Goal: Find specific page/section: Find specific page/section

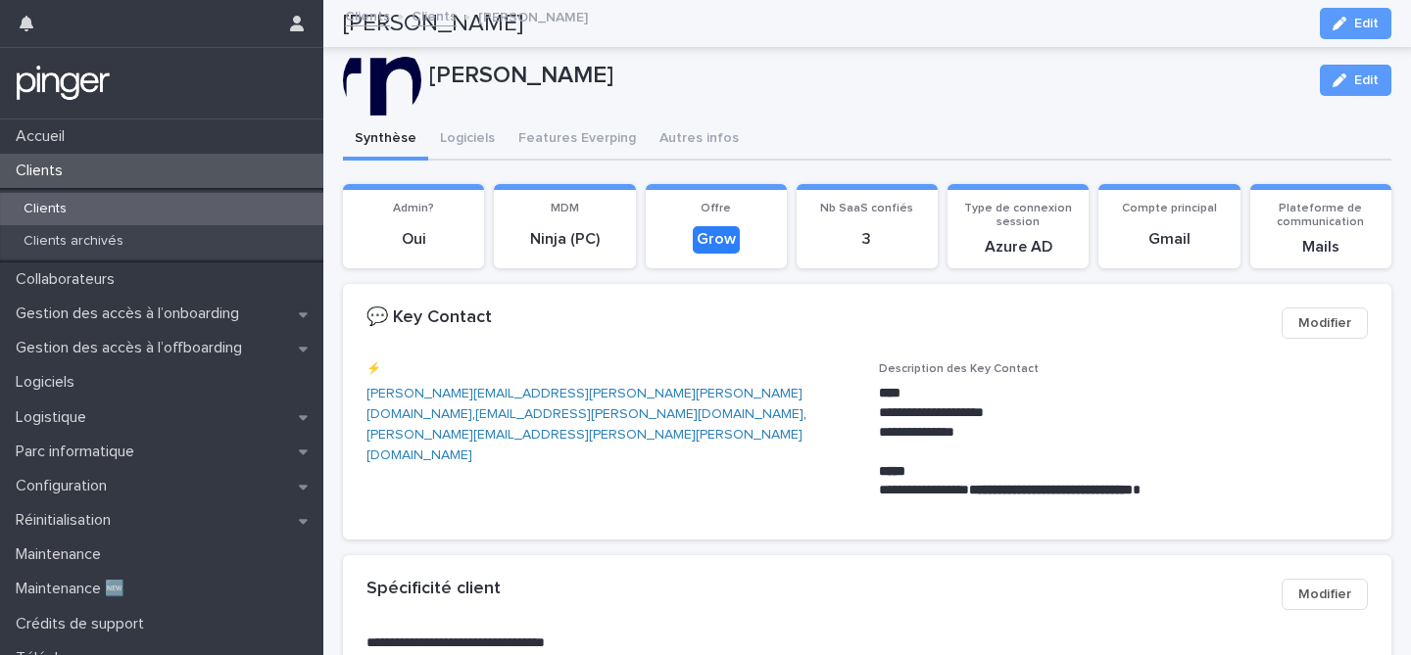
scroll to position [724, 0]
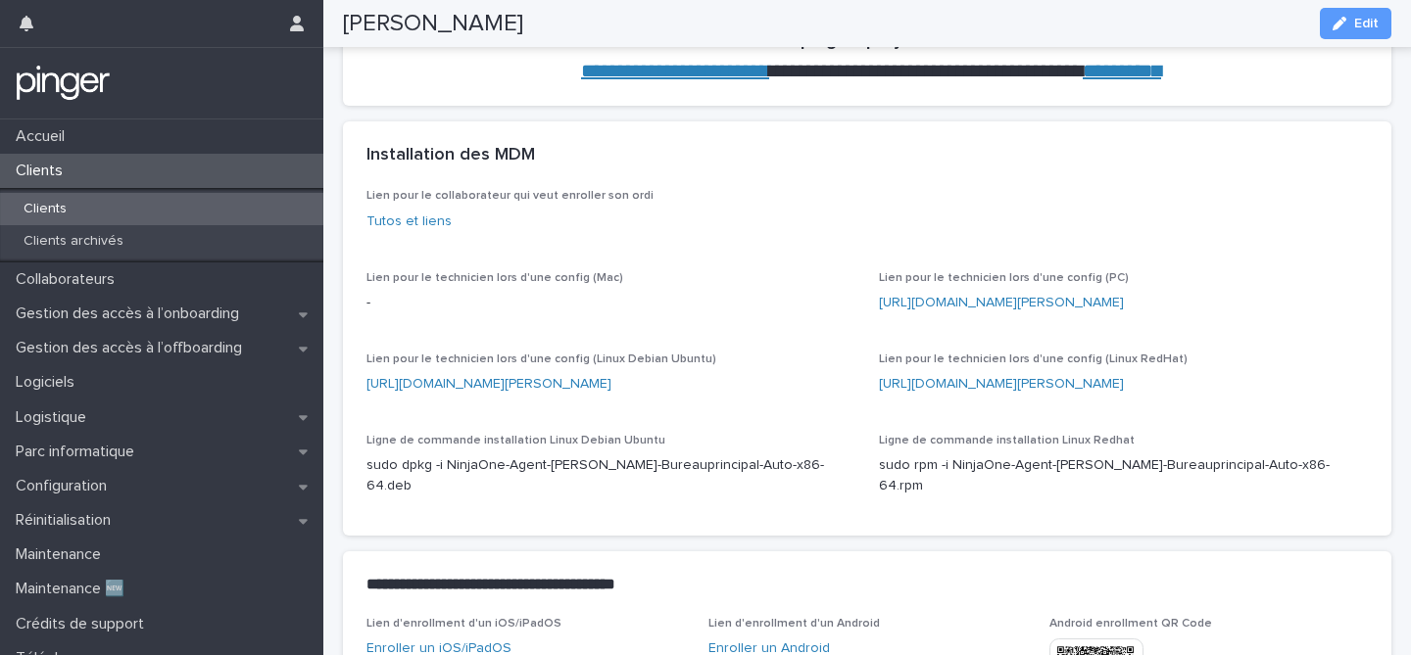
click at [82, 177] on div "Clients" at bounding box center [161, 171] width 323 height 34
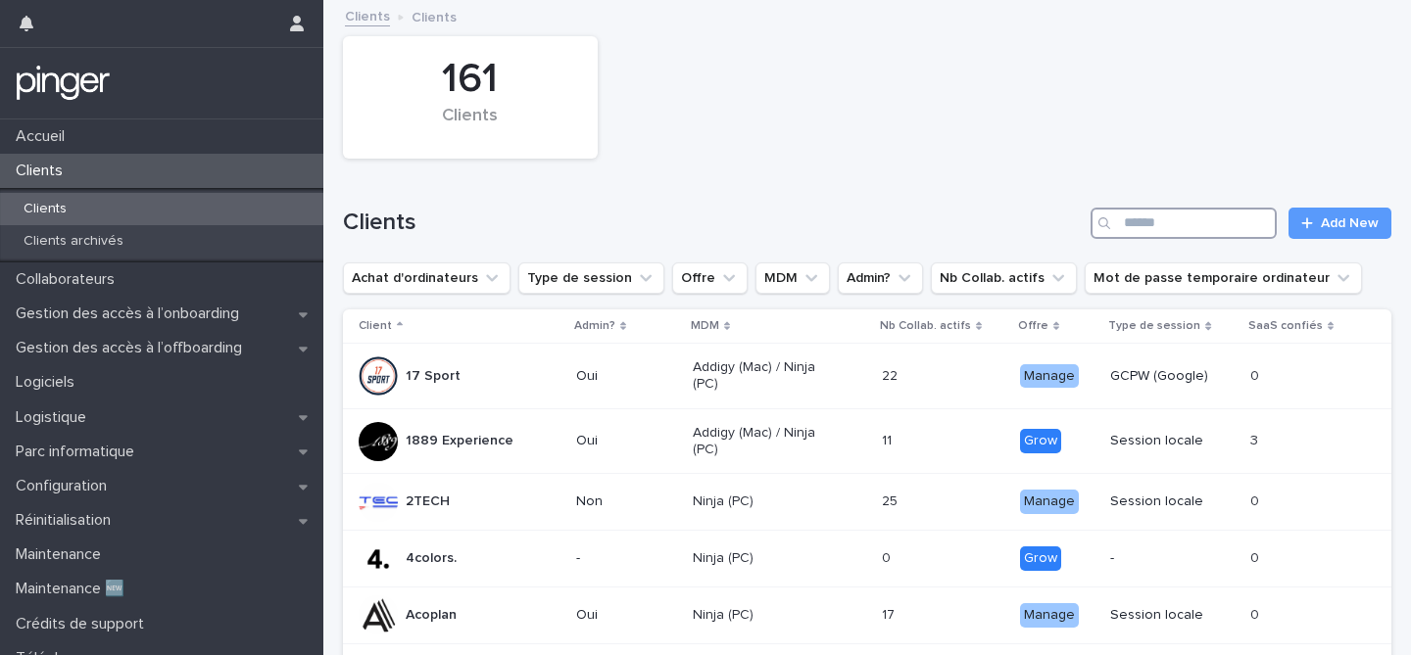
click at [1192, 219] on input "Search" at bounding box center [1183, 223] width 186 height 31
type input "******"
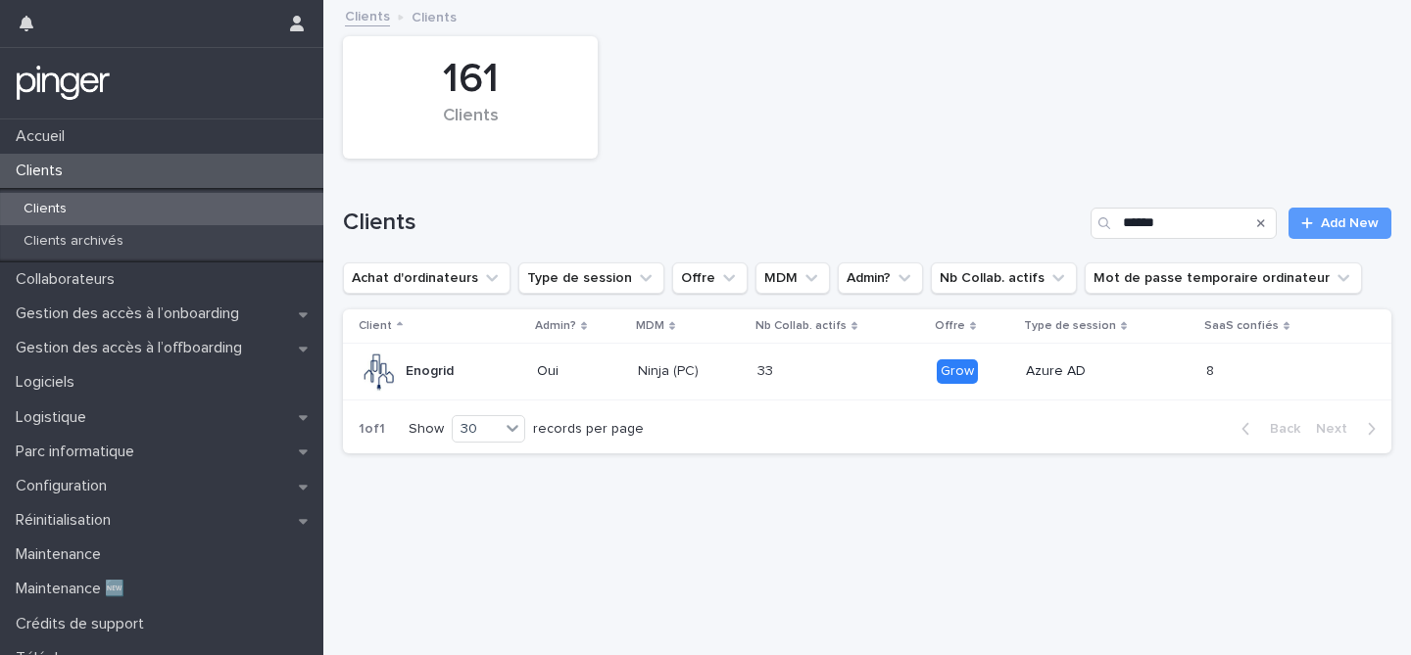
click at [511, 365] on div "Enogrid" at bounding box center [440, 372] width 163 height 39
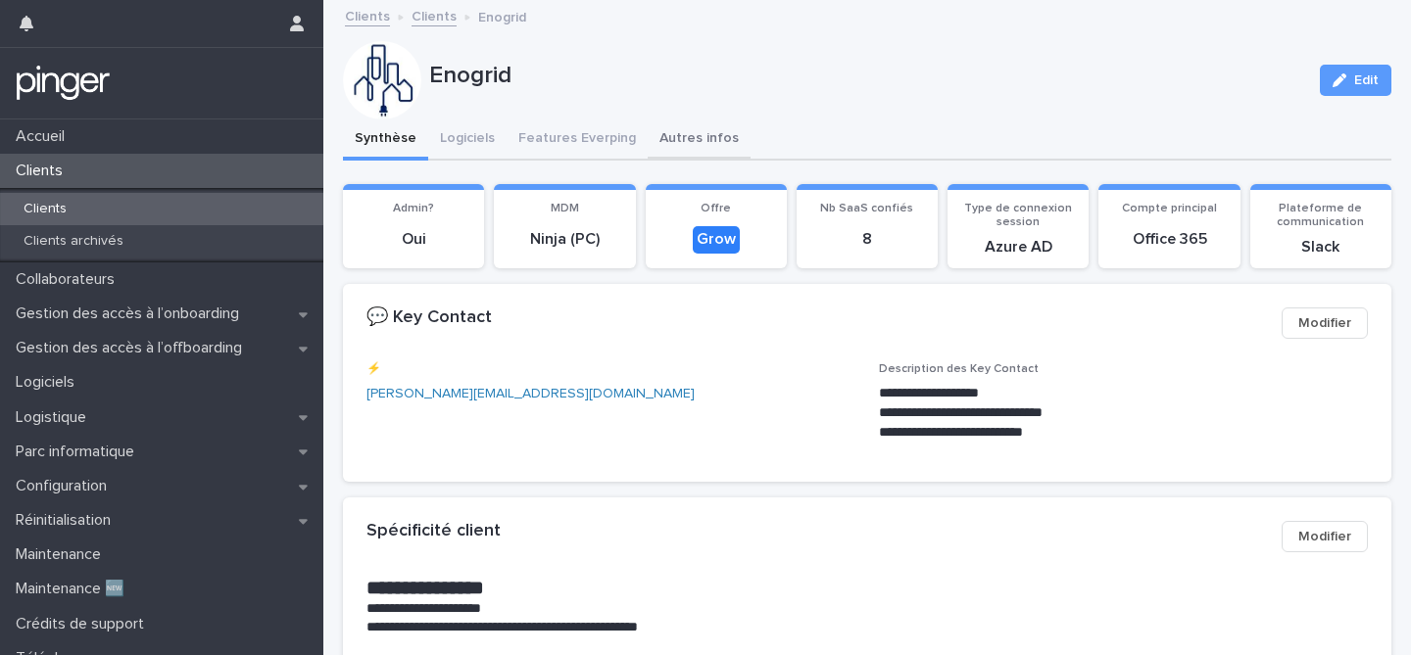
click at [692, 137] on button "Autres infos" at bounding box center [698, 140] width 103 height 41
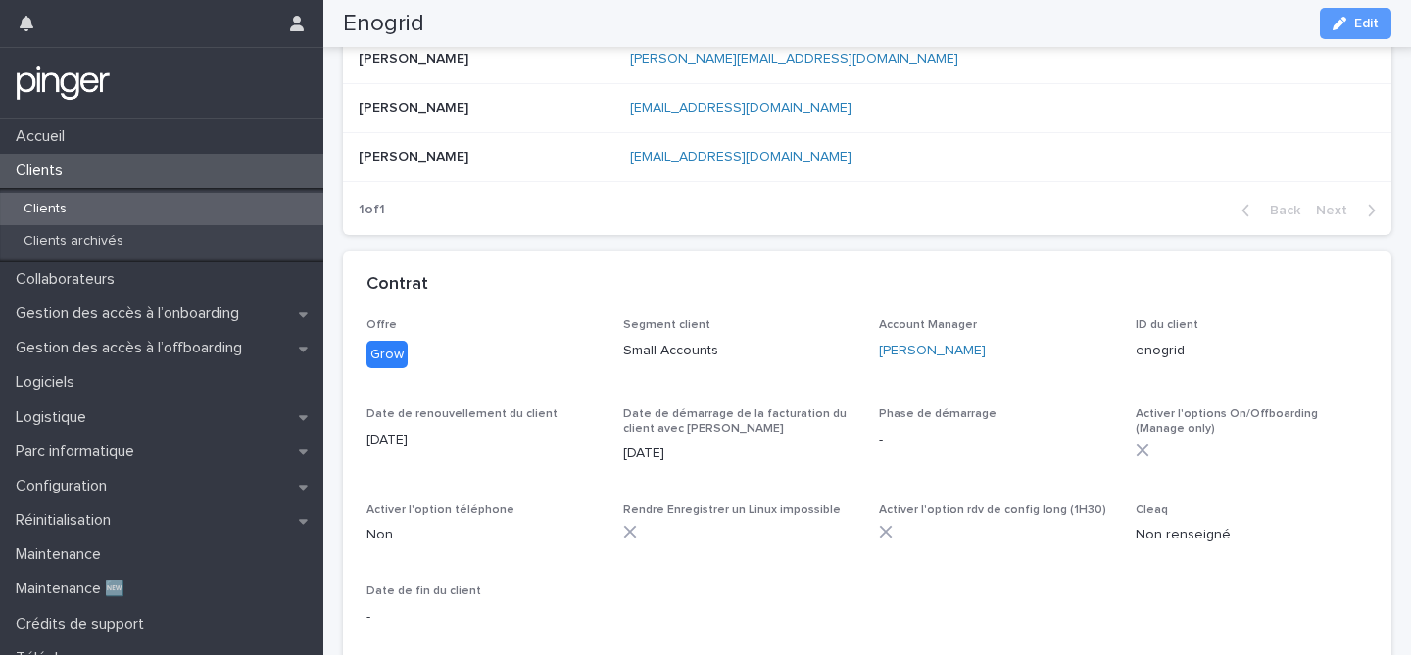
scroll to position [288, 0]
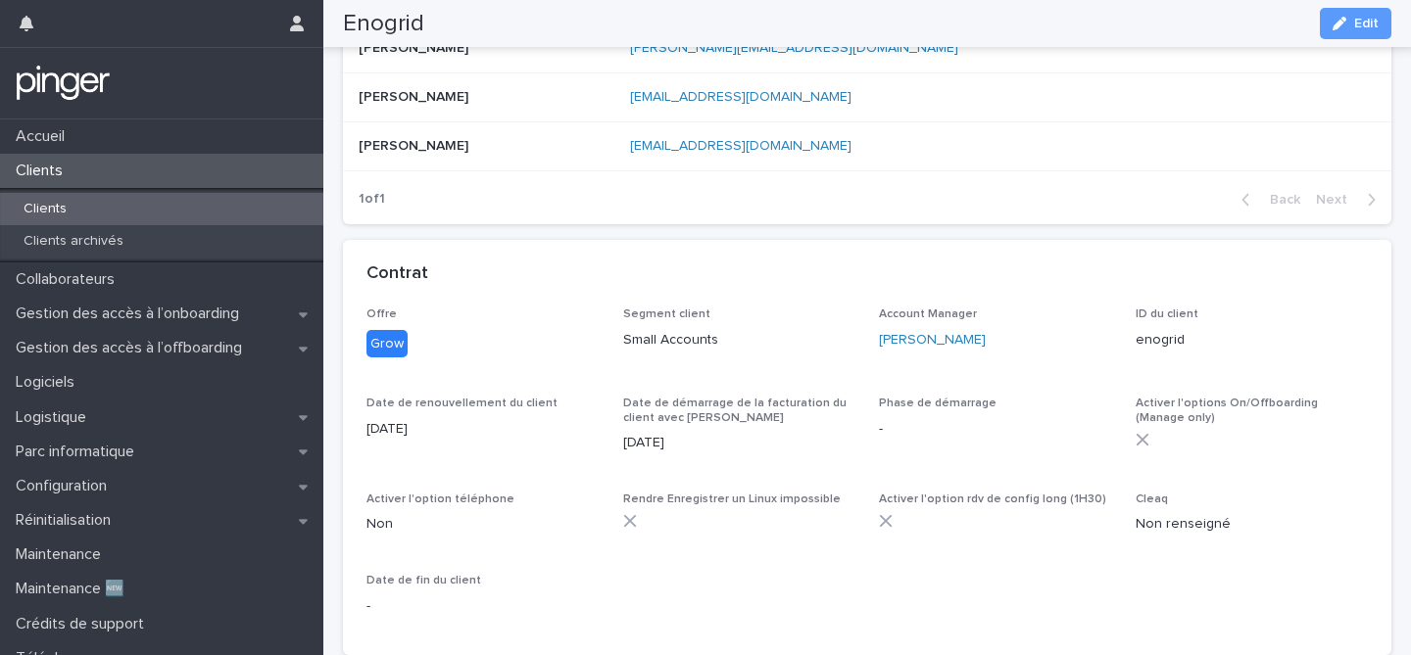
click at [102, 167] on div "Clients" at bounding box center [161, 171] width 323 height 34
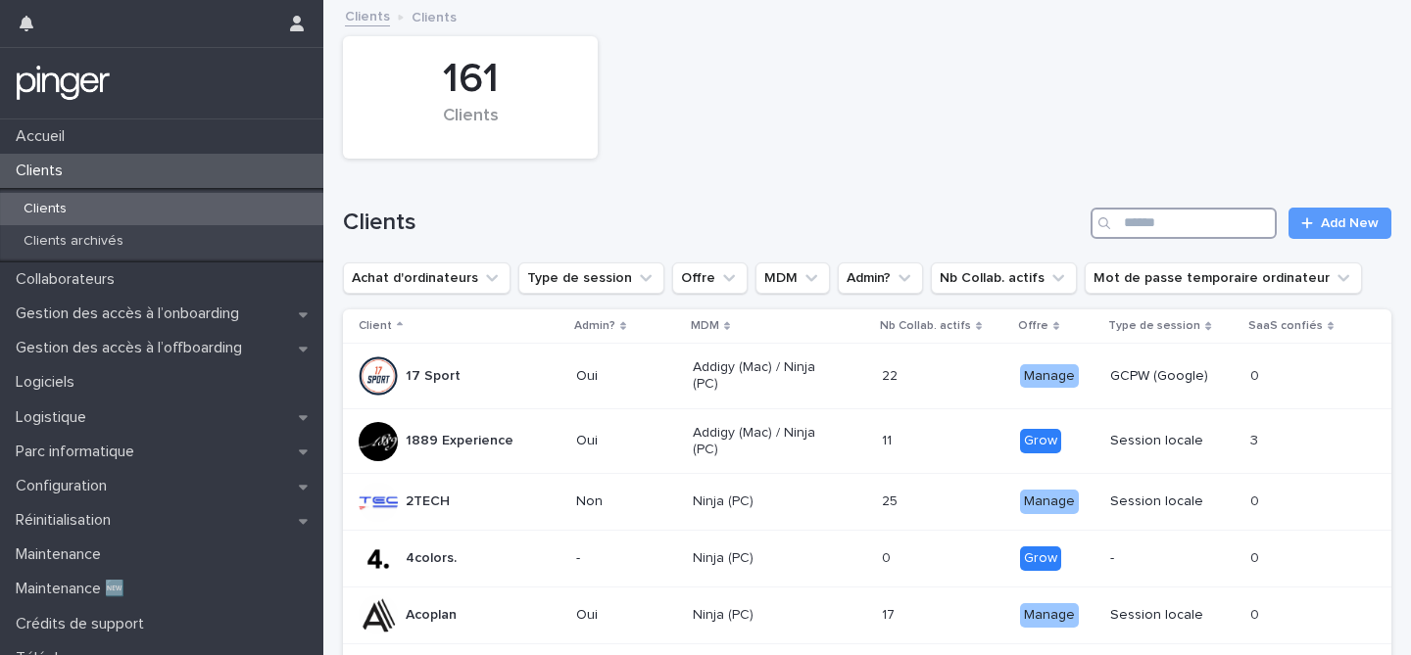
click at [1153, 217] on input "Search" at bounding box center [1183, 223] width 186 height 31
type input "********"
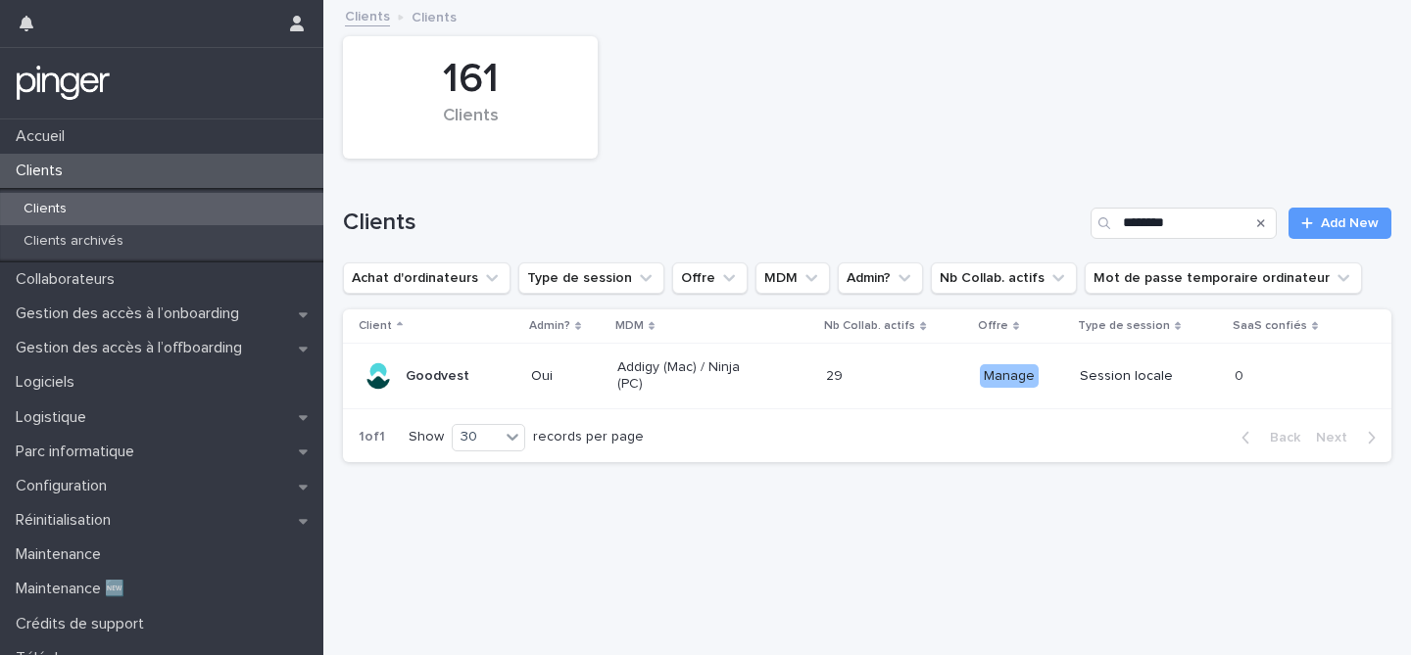
click at [494, 376] on div "Goodvest" at bounding box center [437, 376] width 157 height 39
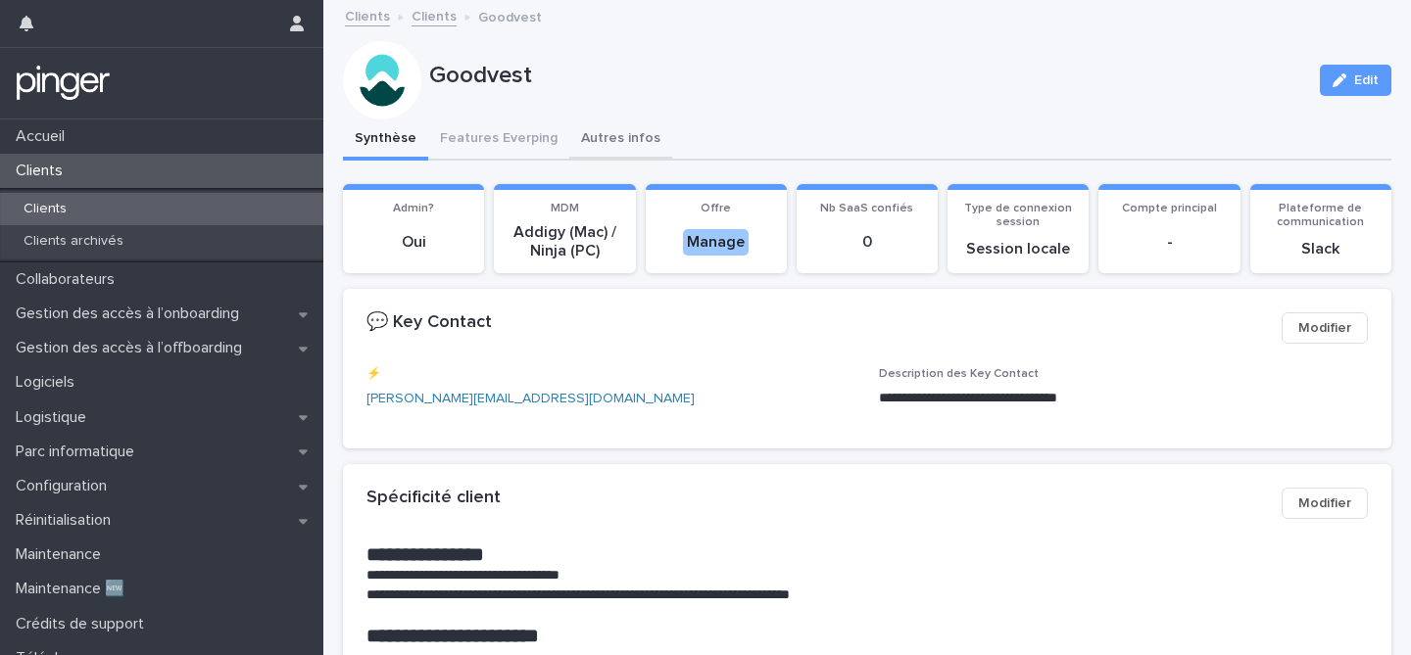
click at [607, 131] on button "Autres infos" at bounding box center [620, 140] width 103 height 41
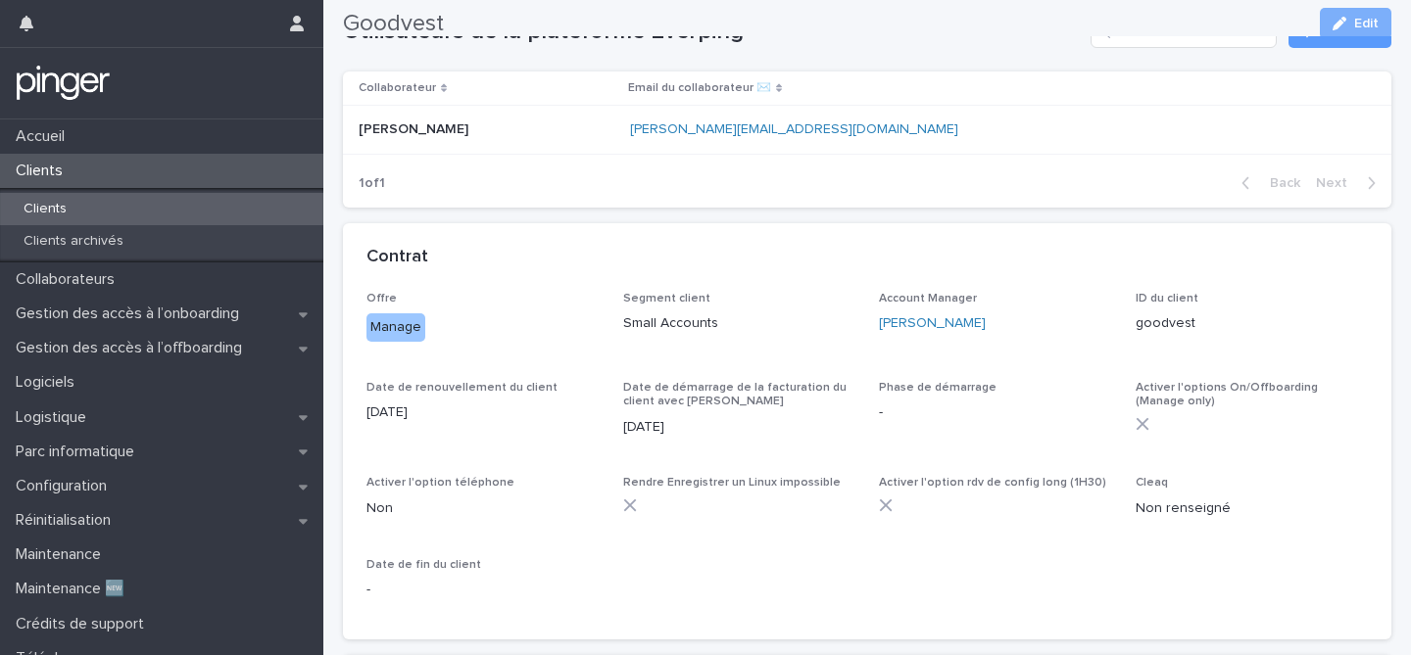
scroll to position [208, 0]
drag, startPoint x: 440, startPoint y: 408, endPoint x: 330, endPoint y: 404, distance: 109.8
click at [332, 406] on div "Loading... Saving… Loading... Saving… Goodvest Edit Goodvest Edit Sorry, there …" at bounding box center [866, 634] width 1087 height 1680
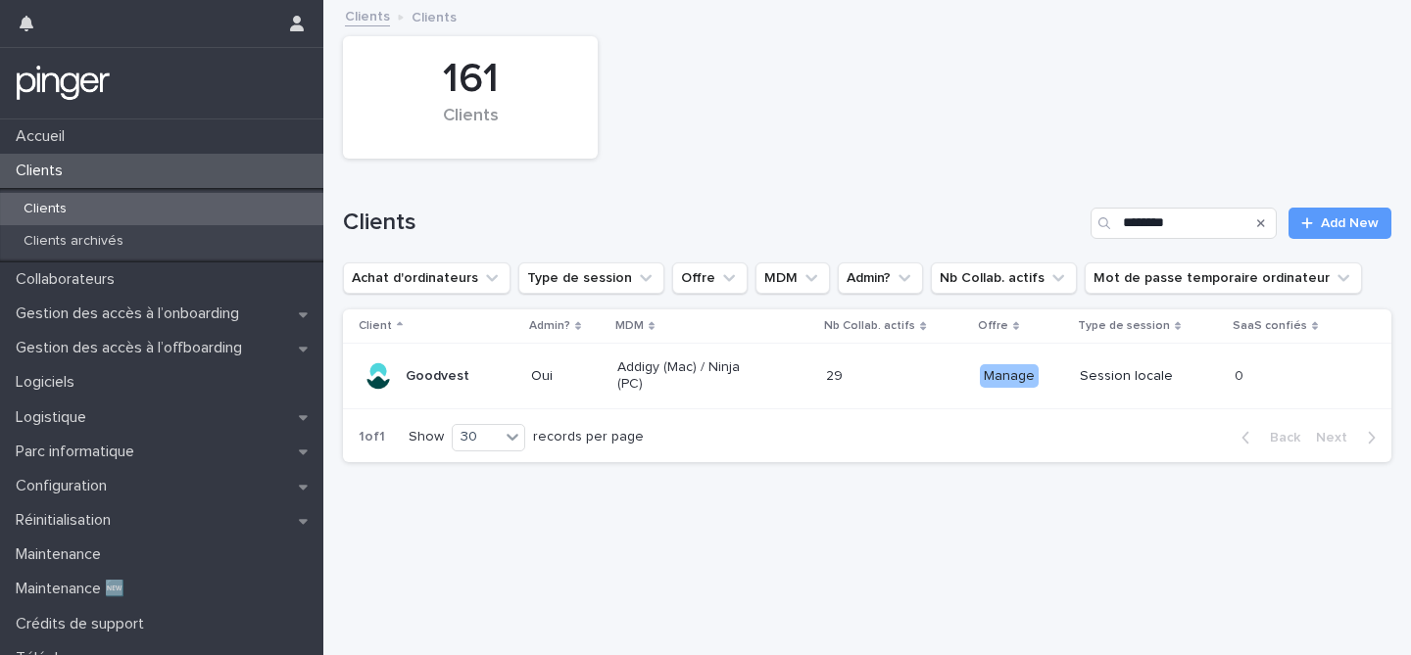
click at [444, 402] on td "Goodvest" at bounding box center [433, 377] width 180 height 66
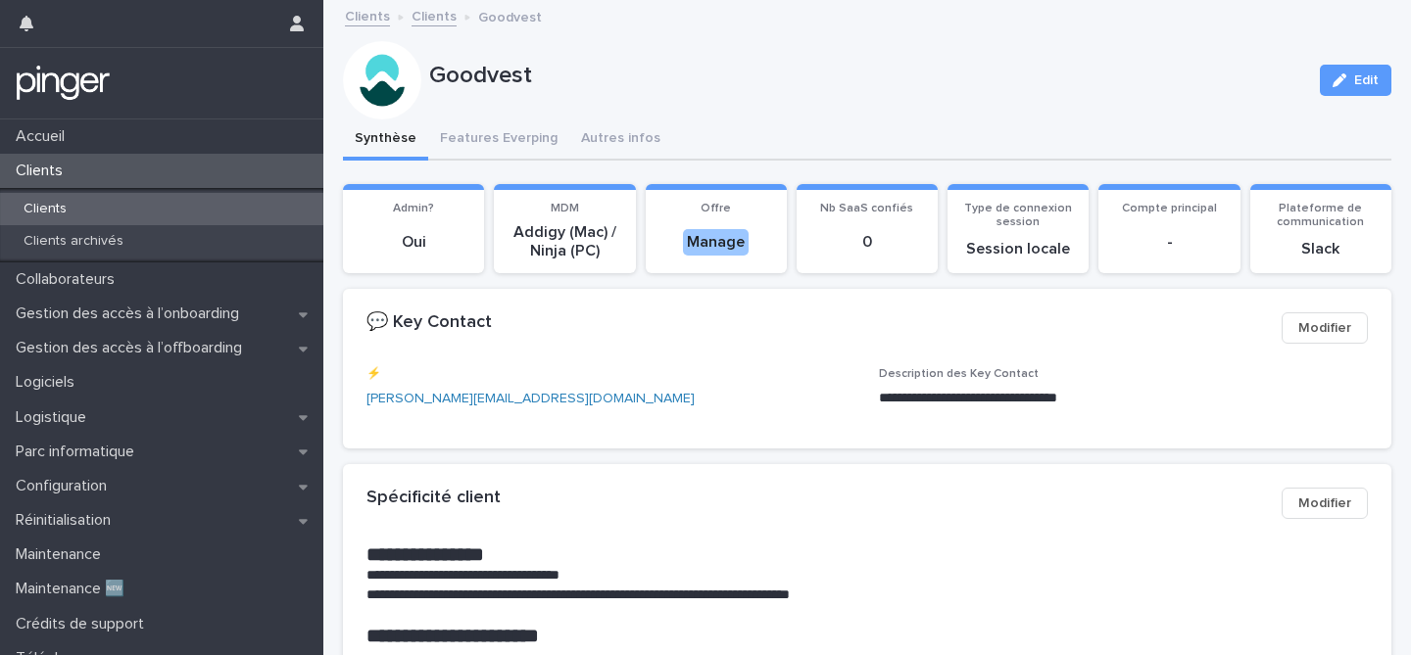
click at [104, 170] on div "Clients" at bounding box center [161, 171] width 323 height 34
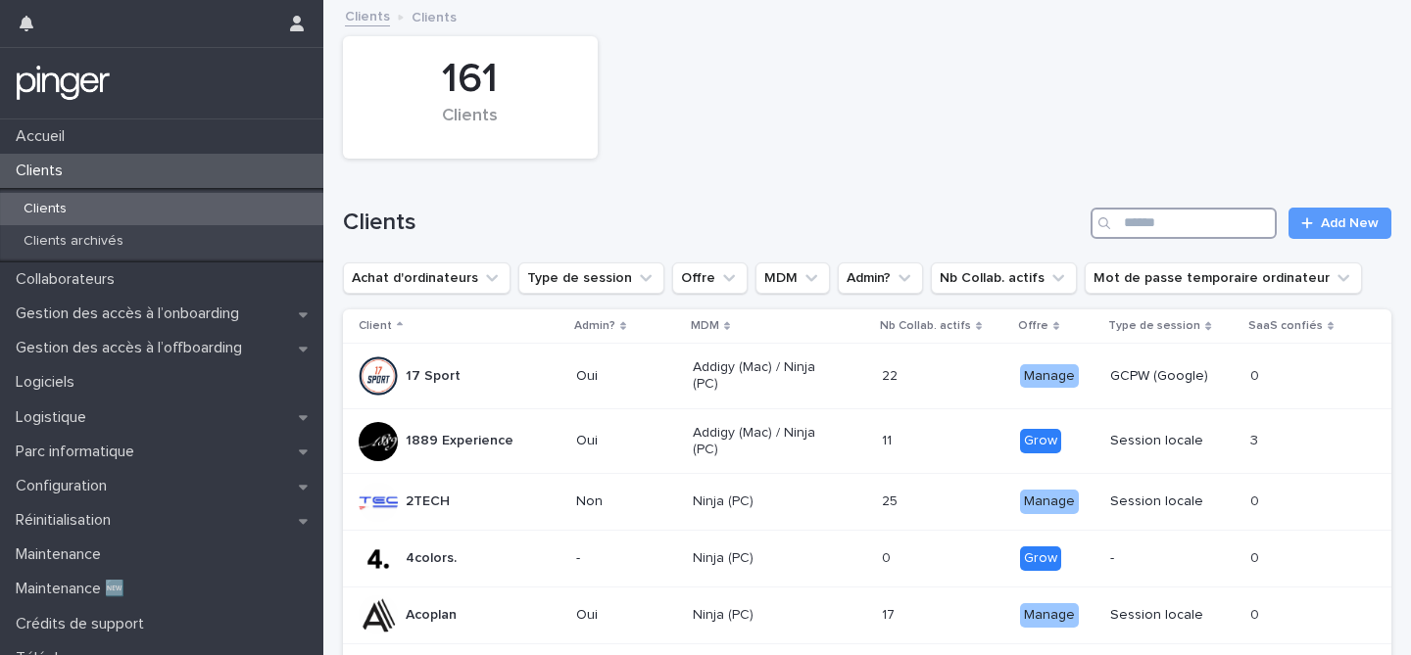
click at [1172, 227] on input "Search" at bounding box center [1183, 223] width 186 height 31
type input "*******"
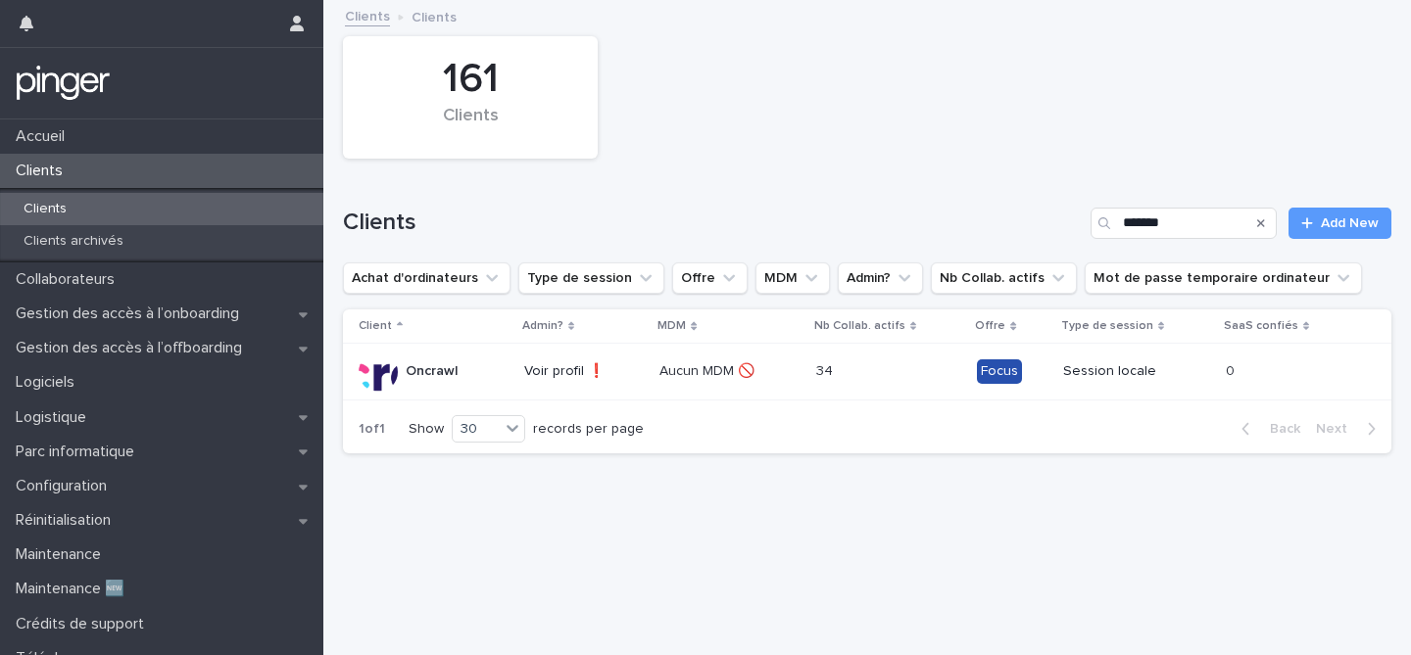
click at [502, 373] on div "Oncrawl" at bounding box center [434, 372] width 150 height 39
